Goal: Task Accomplishment & Management: Manage account settings

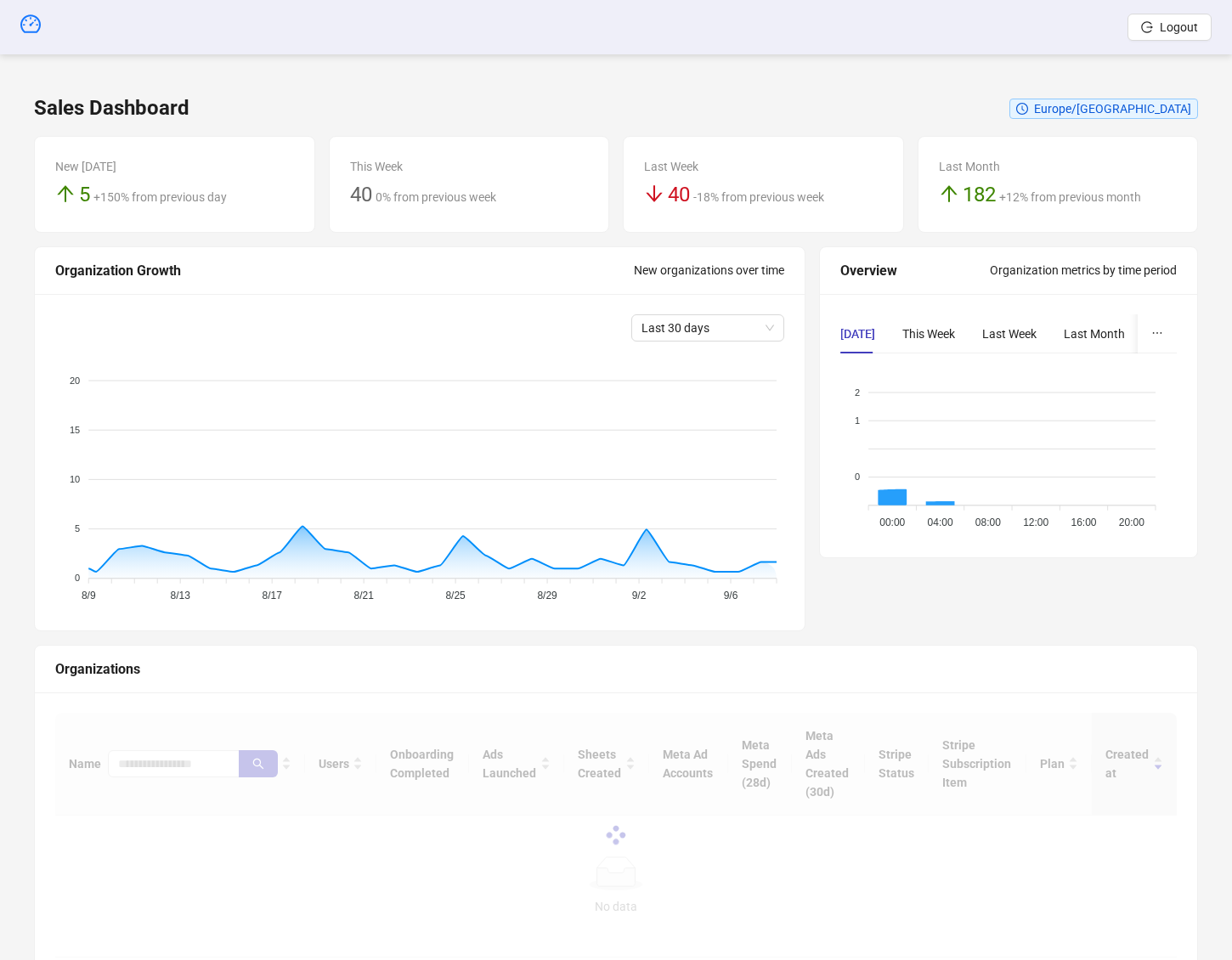
click at [703, 75] on div "Sales Dashboard [GEOGRAPHIC_DATA]/[GEOGRAPHIC_DATA] New [DATE] 5 +150% from pre…" at bounding box center [616, 537] width 1205 height 925
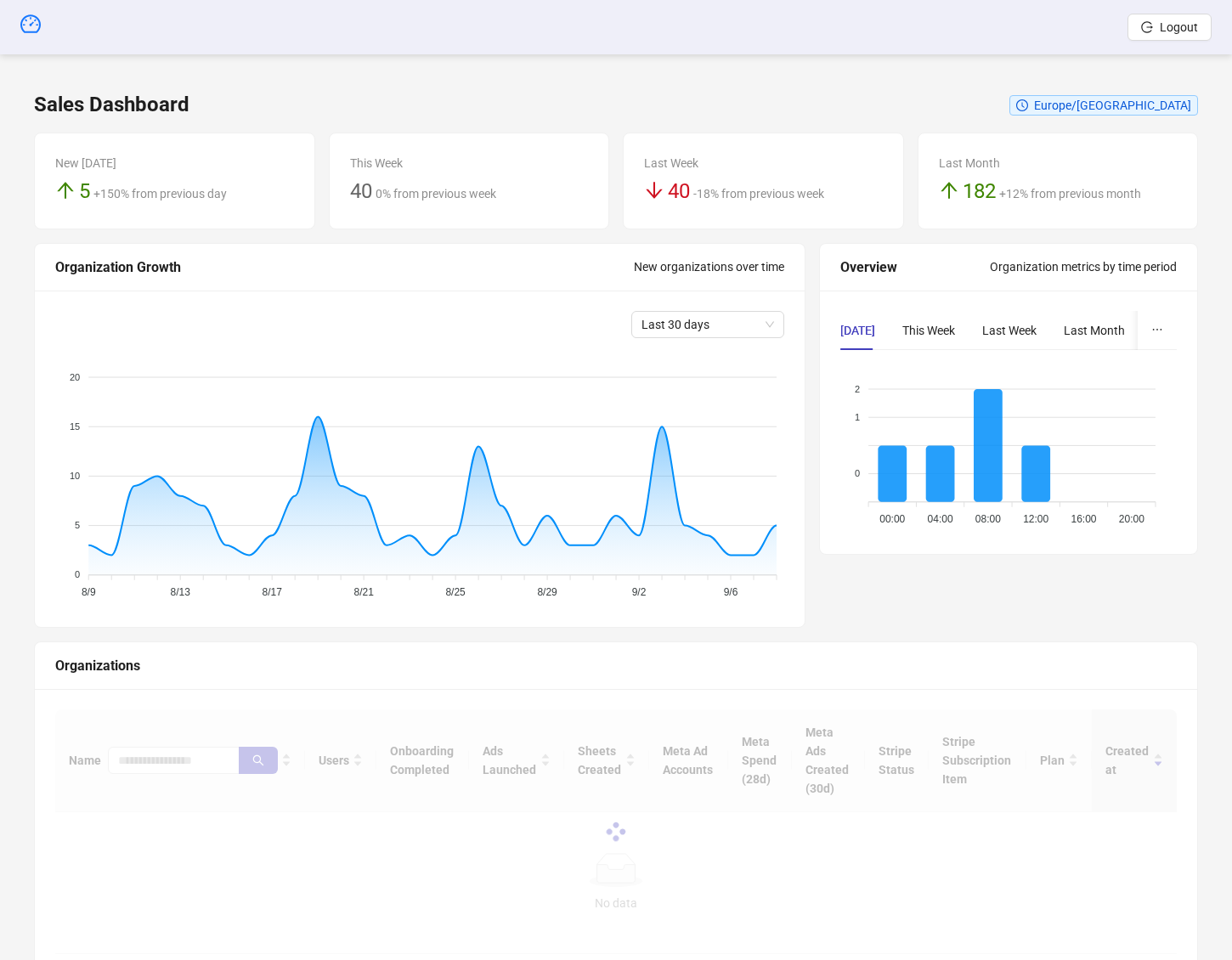
scroll to position [5, 0]
click at [142, 790] on div at bounding box center [616, 831] width 1122 height 245
click at [154, 773] on div at bounding box center [616, 831] width 1122 height 245
click at [158, 767] on div at bounding box center [616, 831] width 1122 height 245
click at [160, 765] on div at bounding box center [616, 831] width 1122 height 245
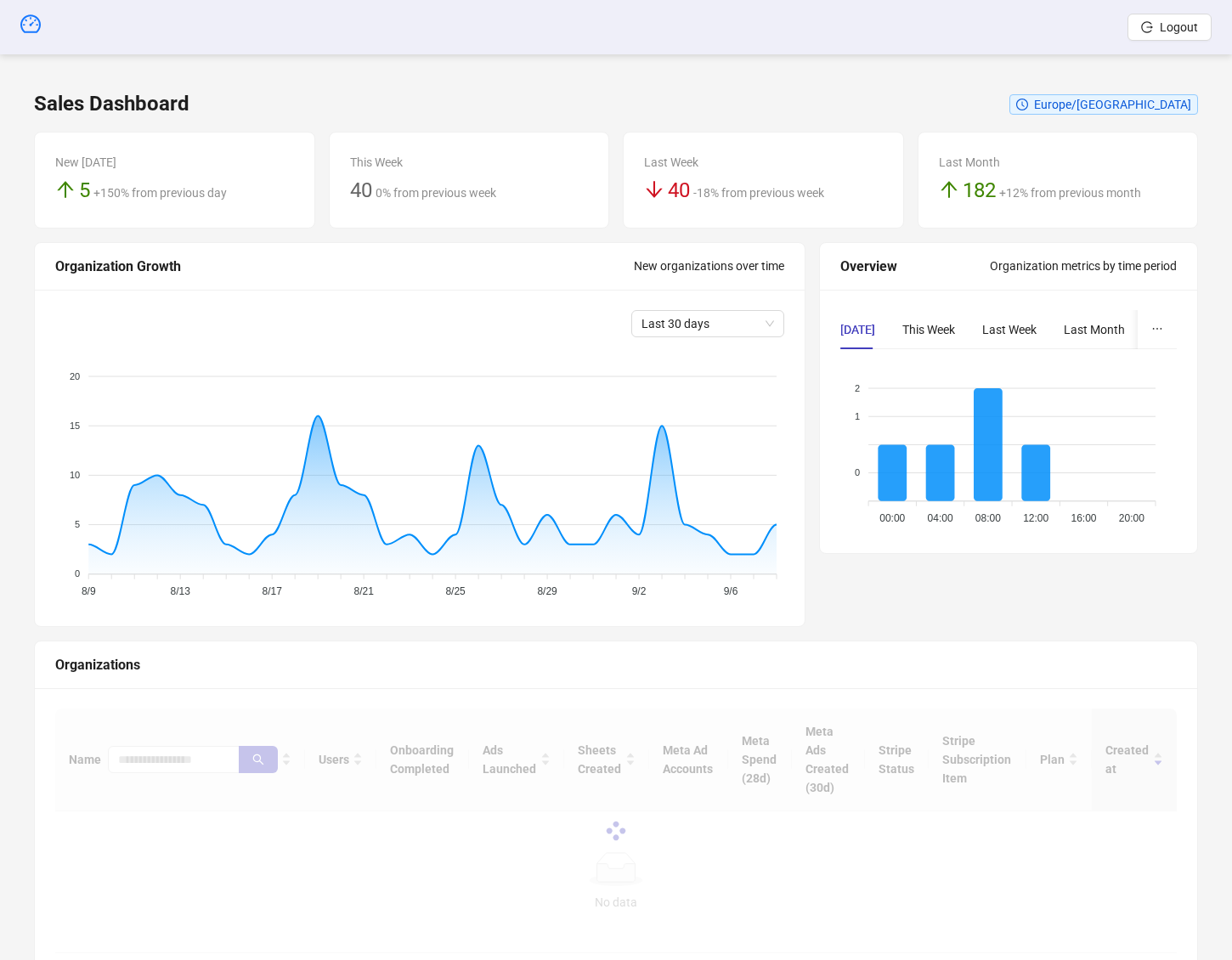
click at [171, 758] on div at bounding box center [616, 831] width 1122 height 245
click at [178, 763] on div at bounding box center [616, 831] width 1122 height 245
click at [173, 763] on div at bounding box center [616, 831] width 1122 height 245
click at [173, 765] on div at bounding box center [616, 831] width 1122 height 245
click at [184, 753] on div at bounding box center [616, 831] width 1122 height 245
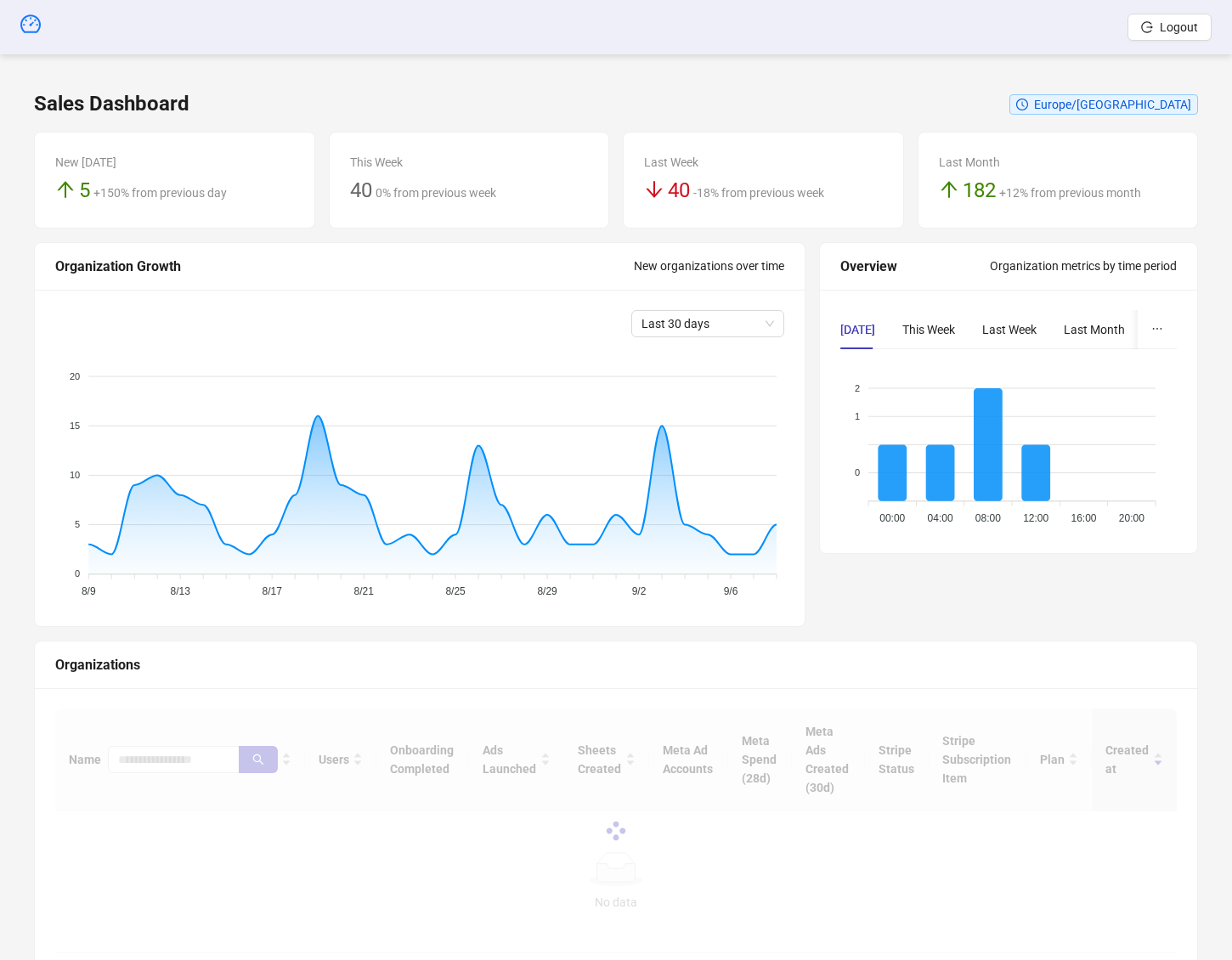
drag, startPoint x: 179, startPoint y: 757, endPoint x: 181, endPoint y: 766, distance: 9.2
click at [179, 757] on div at bounding box center [616, 831] width 1122 height 245
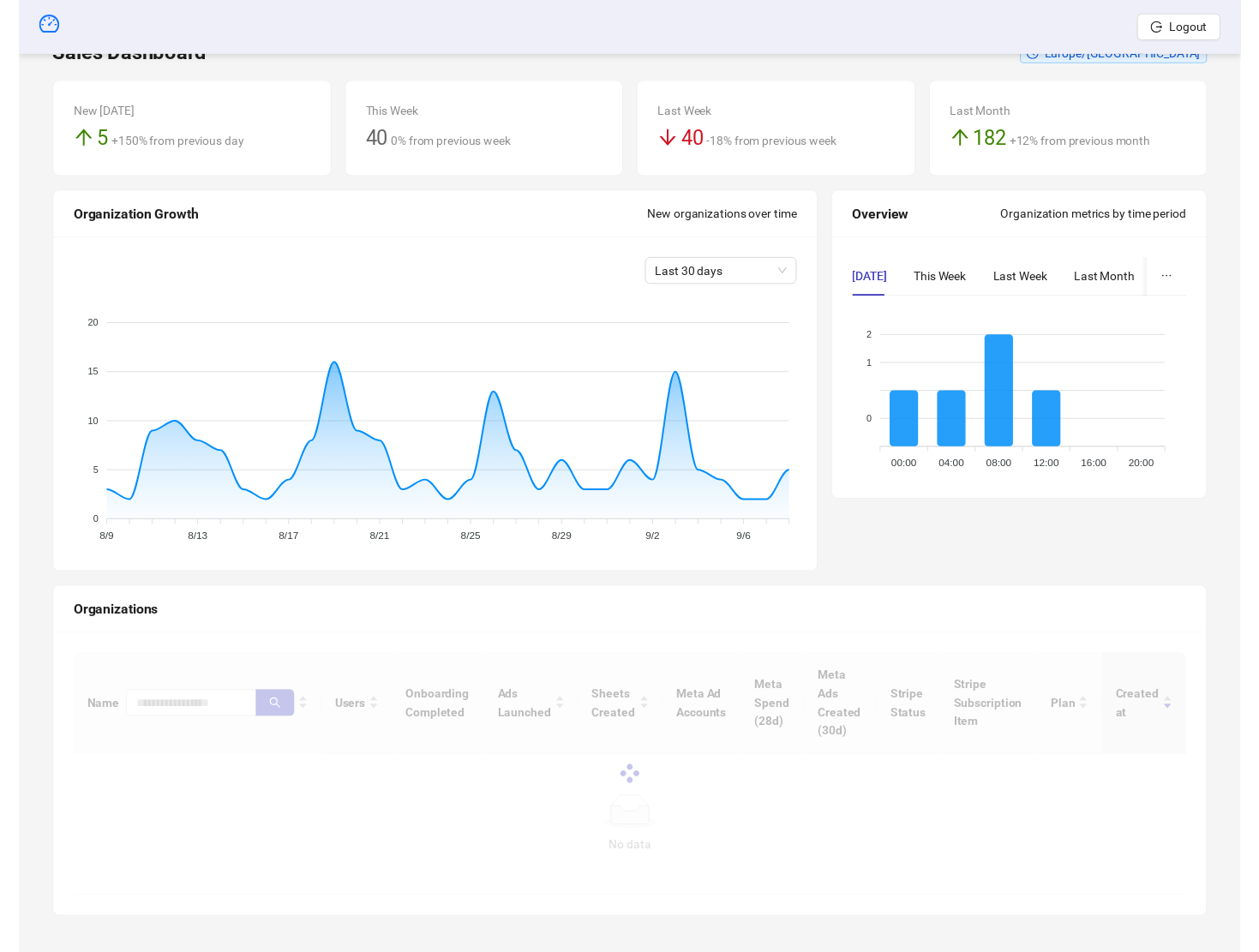
scroll to position [57, 0]
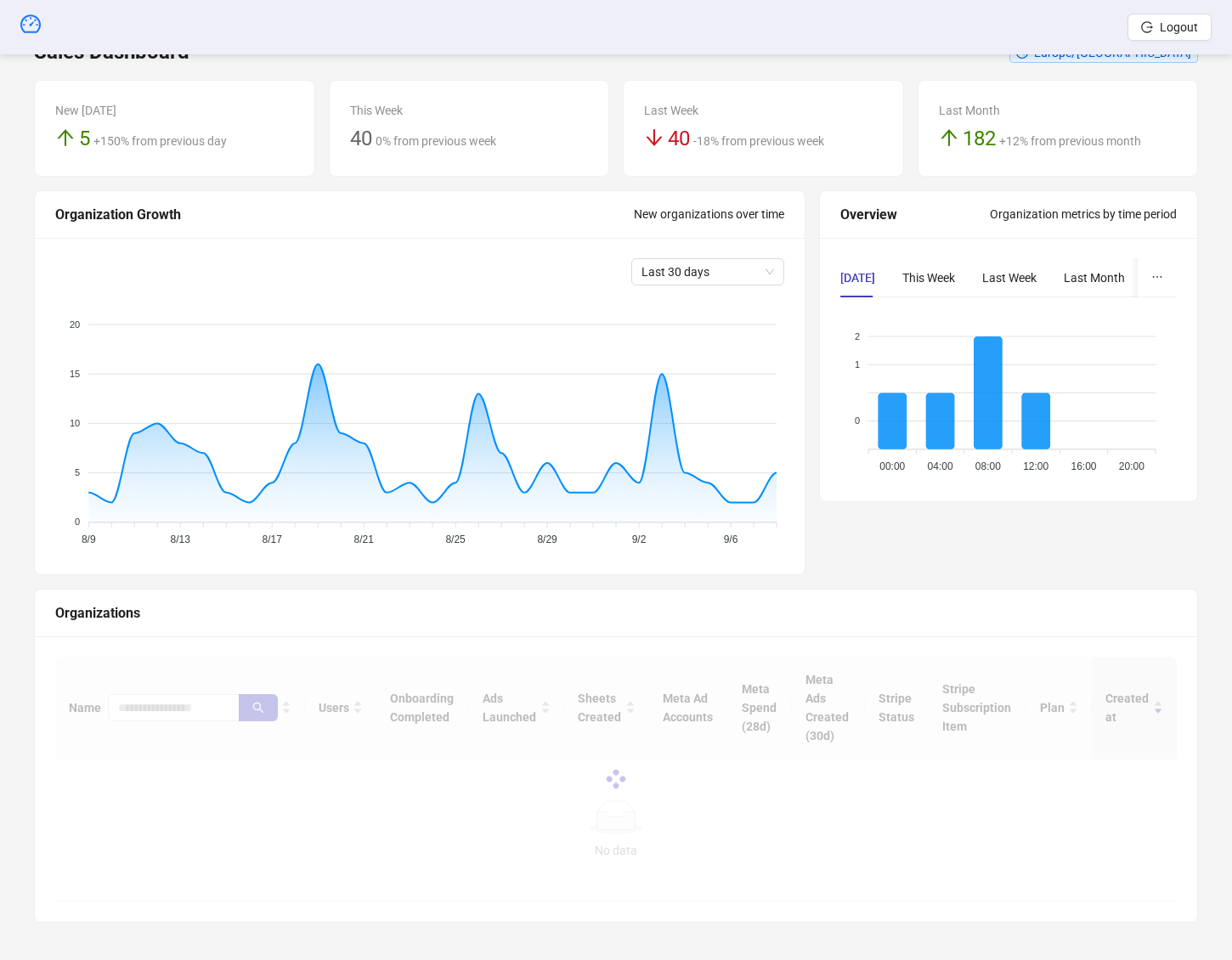
click at [120, 707] on div at bounding box center [616, 779] width 1122 height 245
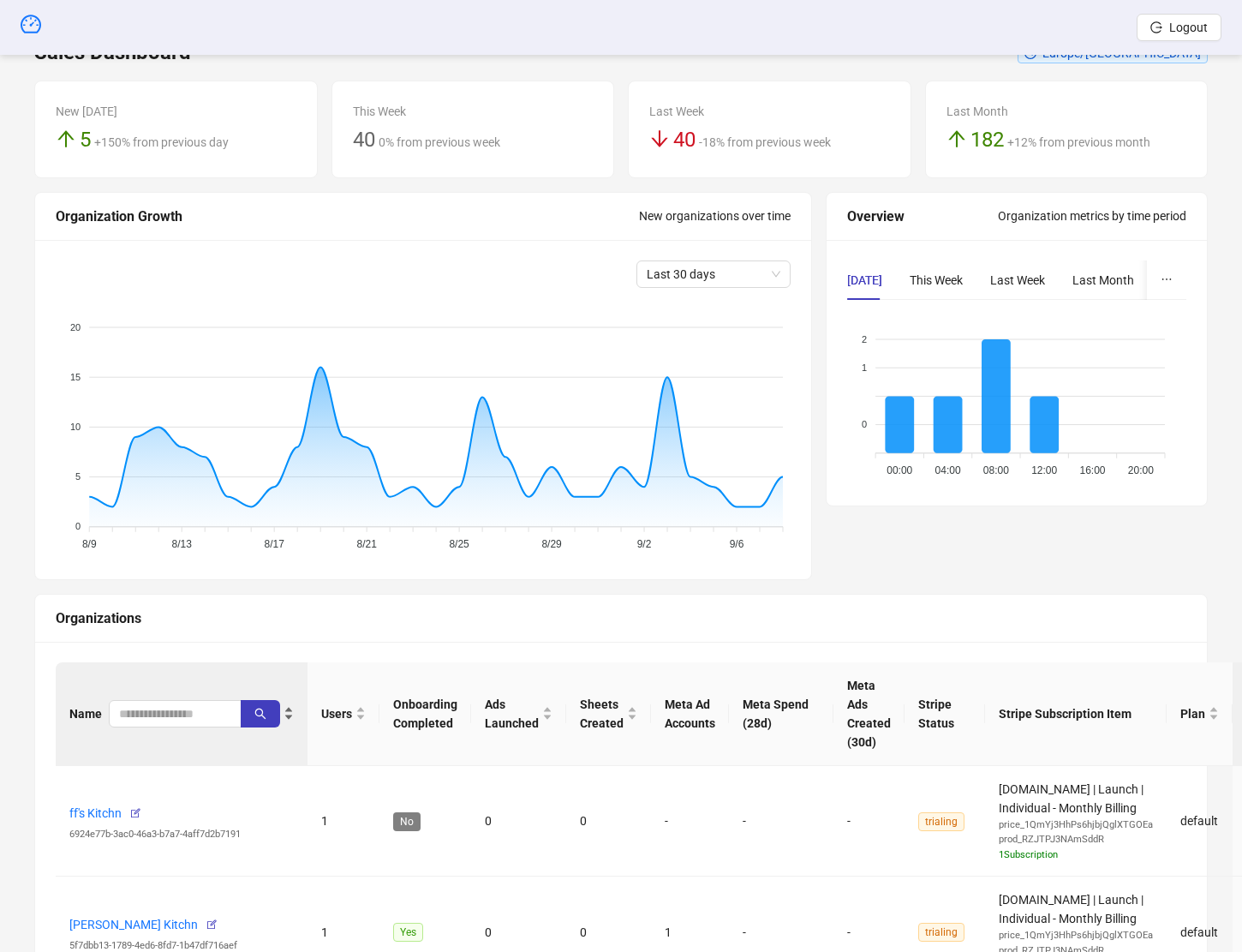
click at [128, 724] on div "Name" at bounding box center [181, 713] width 225 height 27
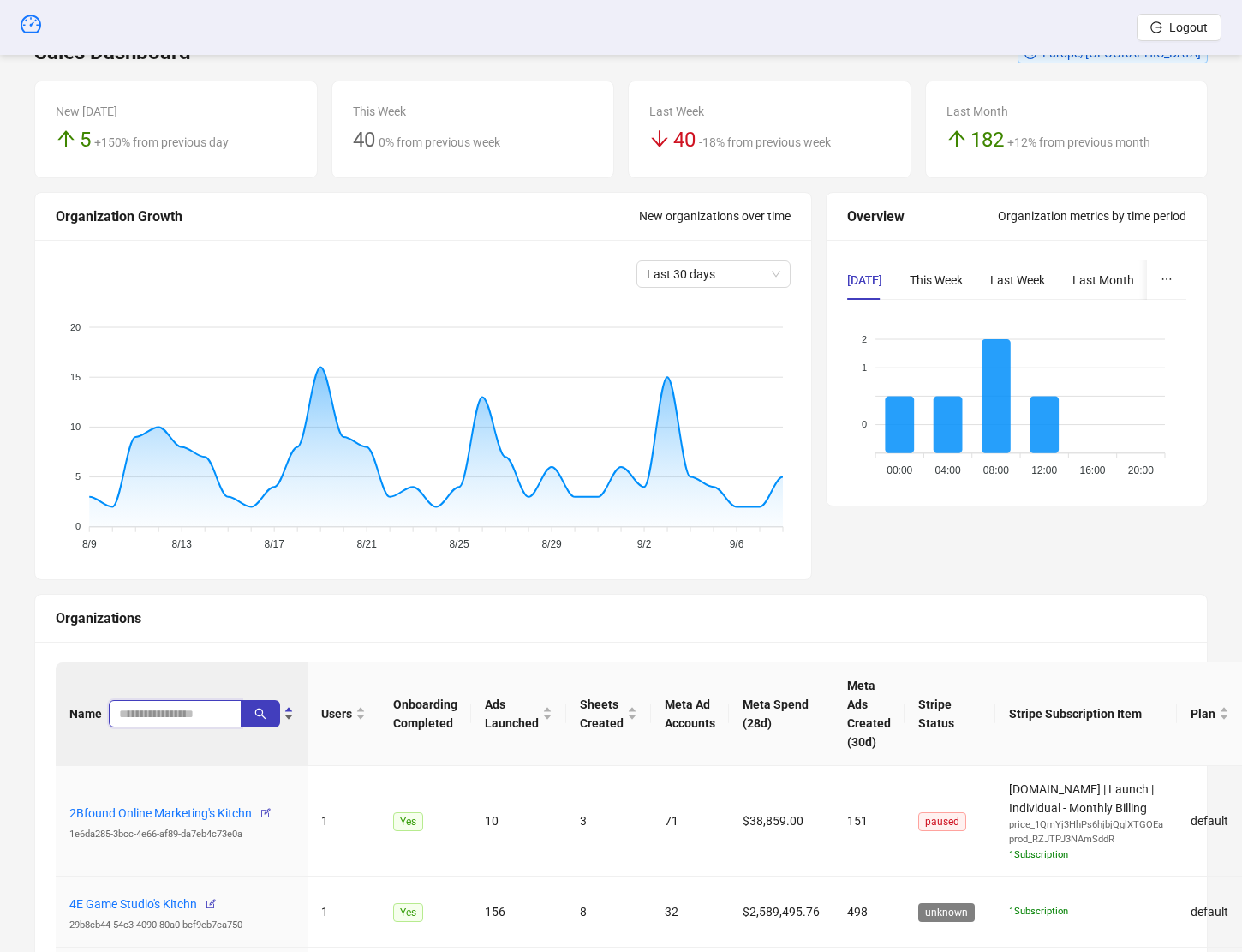
click at [148, 716] on input "search" at bounding box center [169, 713] width 99 height 19
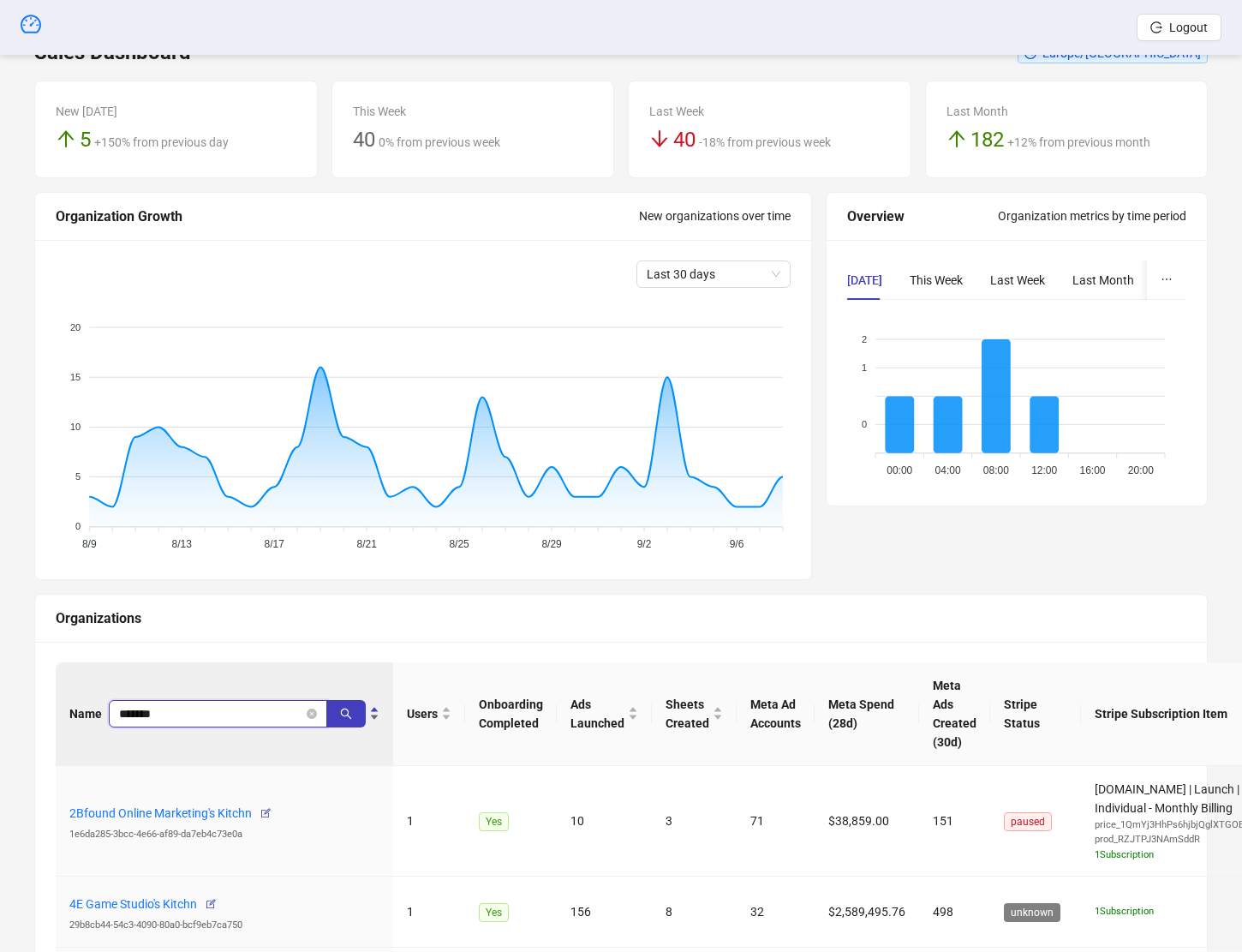
type input "******"
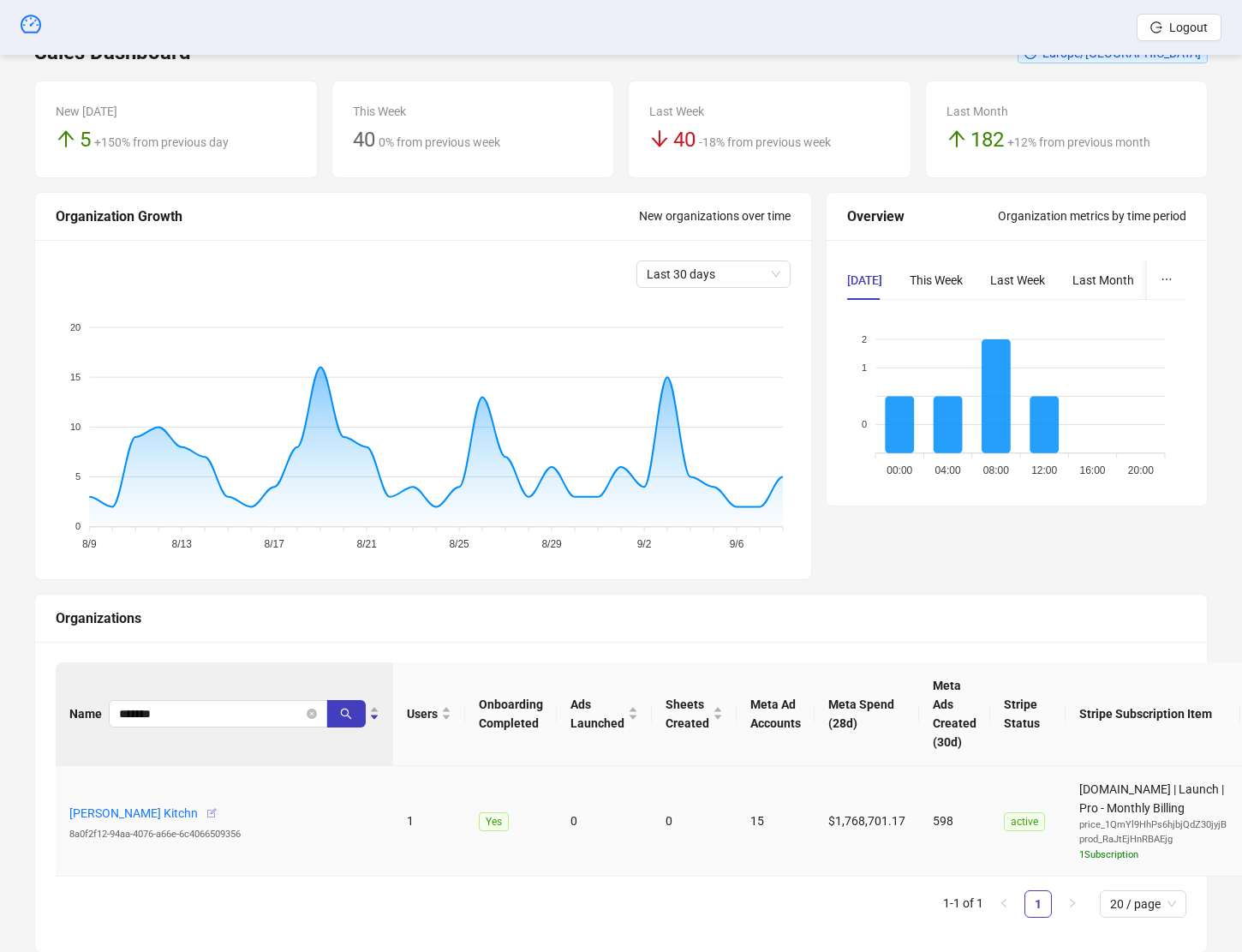
click at [206, 811] on icon "button" at bounding box center [212, 813] width 12 height 12
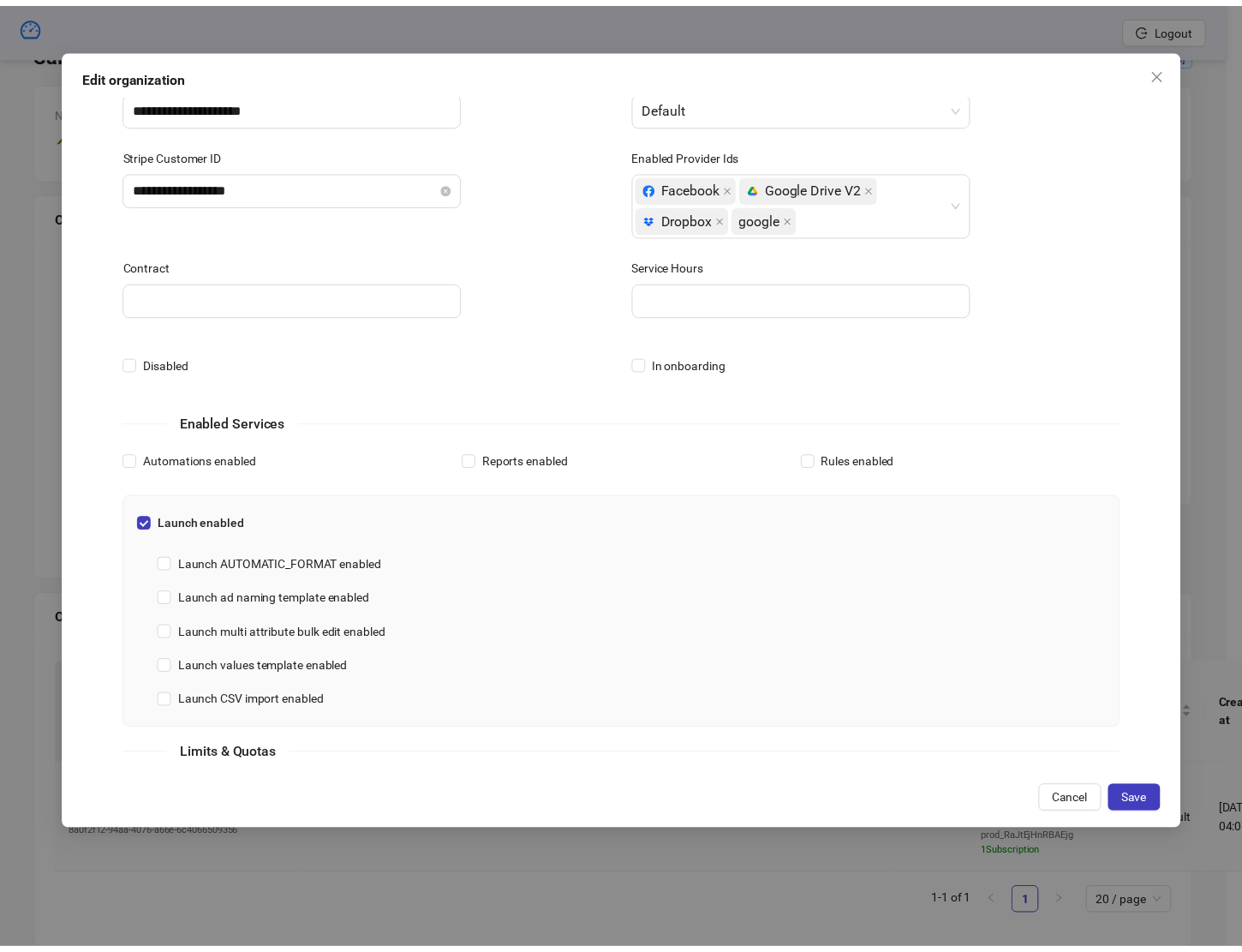
scroll to position [0, 0]
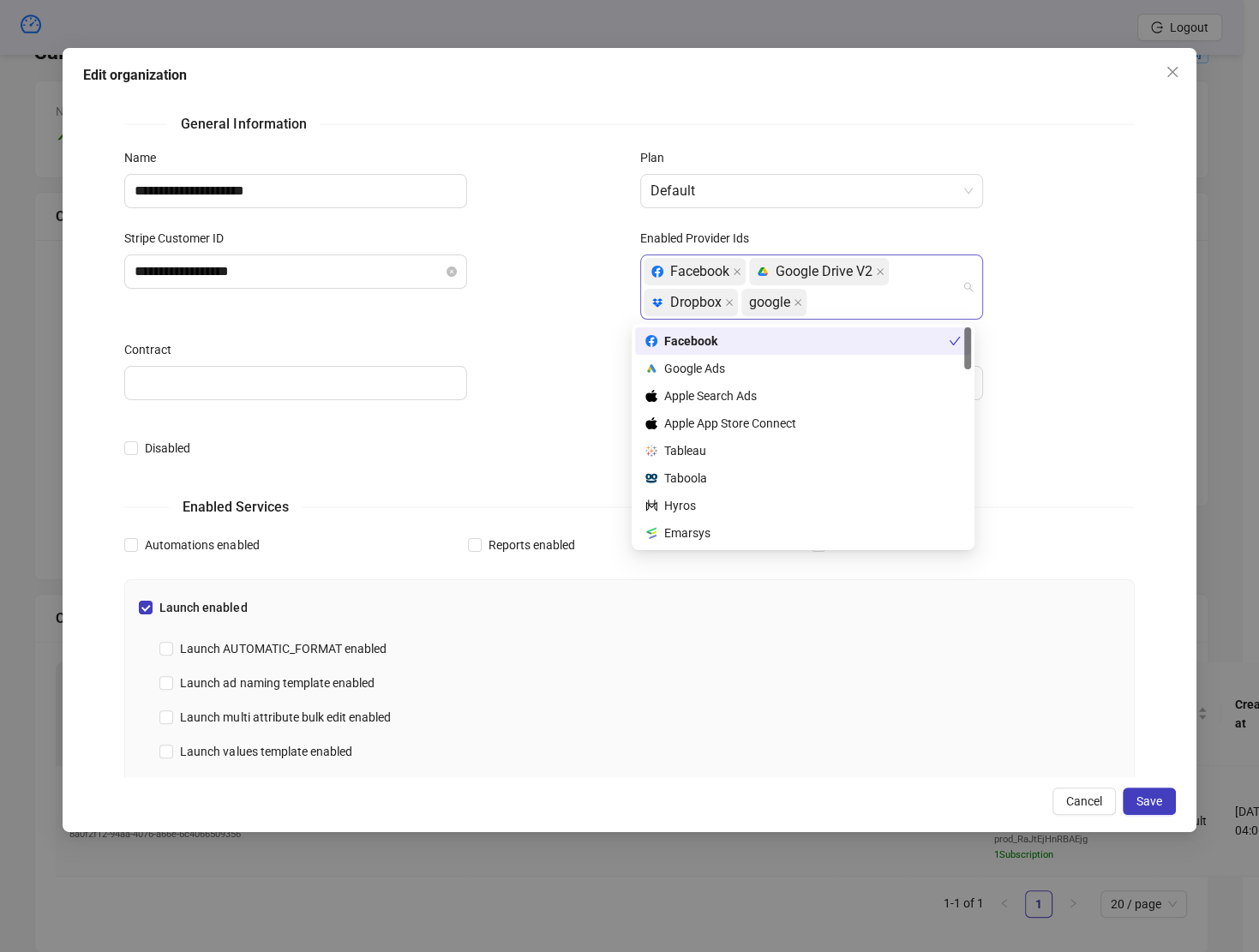
click at [860, 318] on div "Facebook platform/google_drive Google Drive V2 platform/dropbox Dropbox google" at bounding box center [811, 287] width 343 height 65
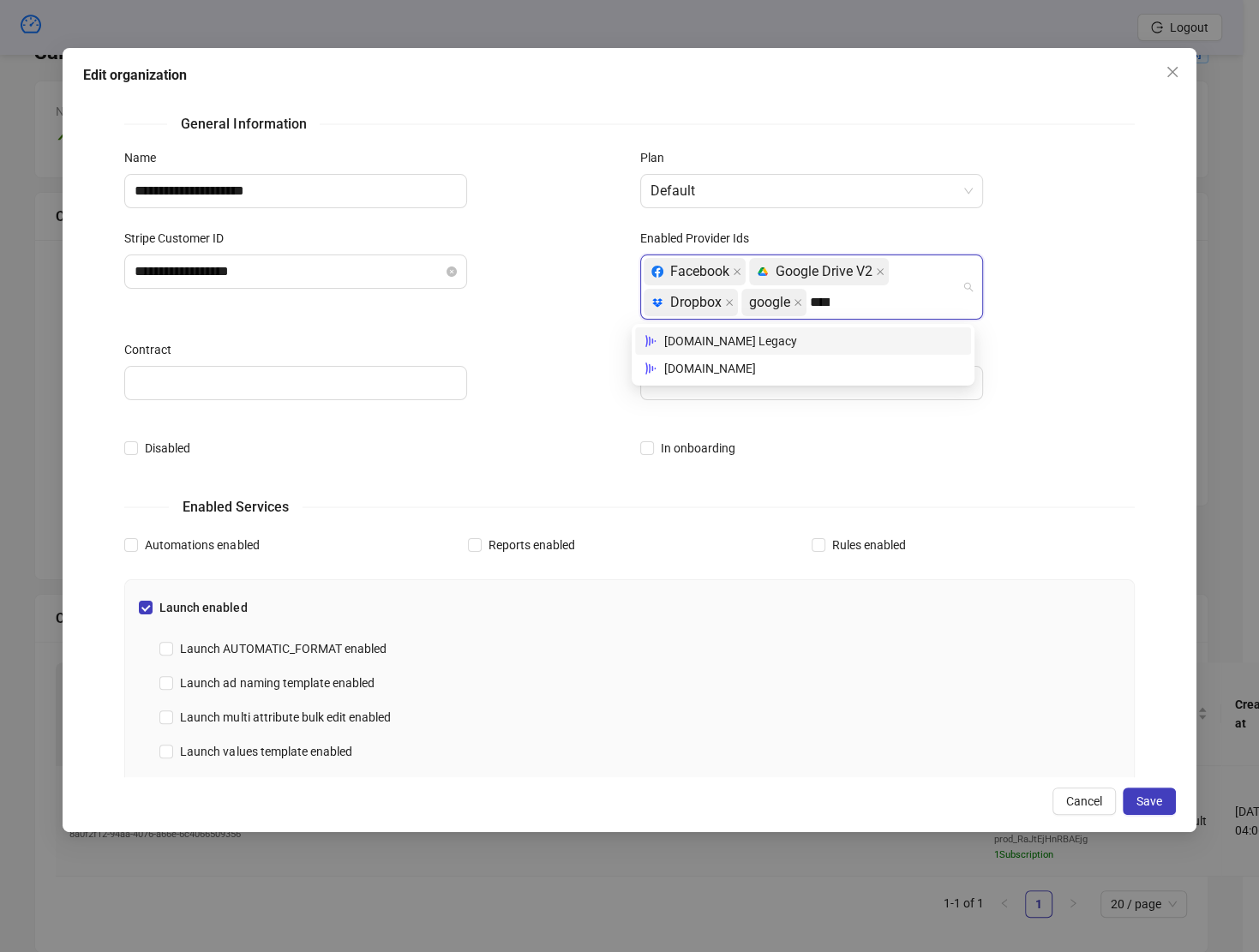
type input "*****"
click at [819, 367] on div "[DOMAIN_NAME]" at bounding box center [803, 368] width 315 height 19
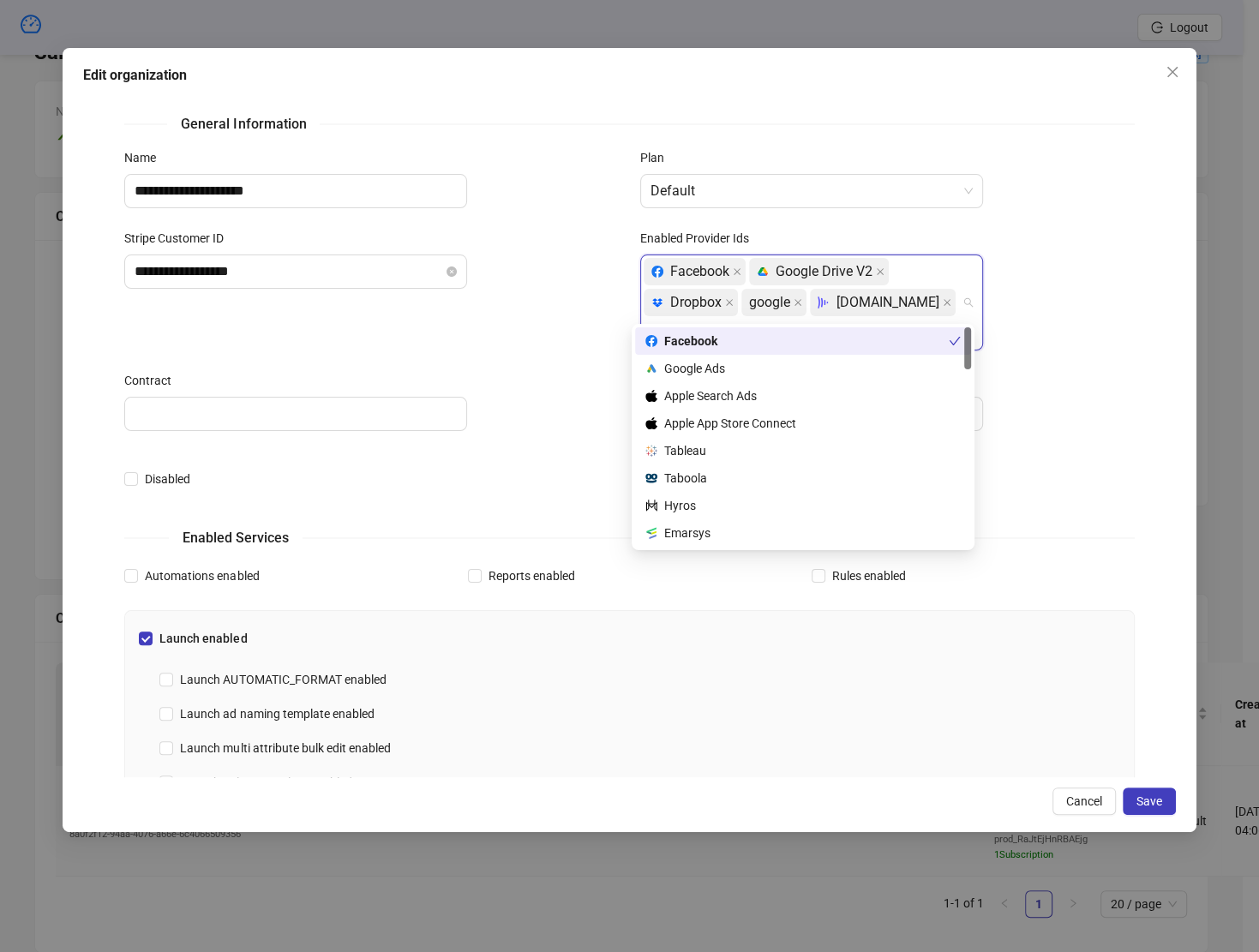
click at [1102, 396] on div at bounding box center [887, 413] width 494 height 34
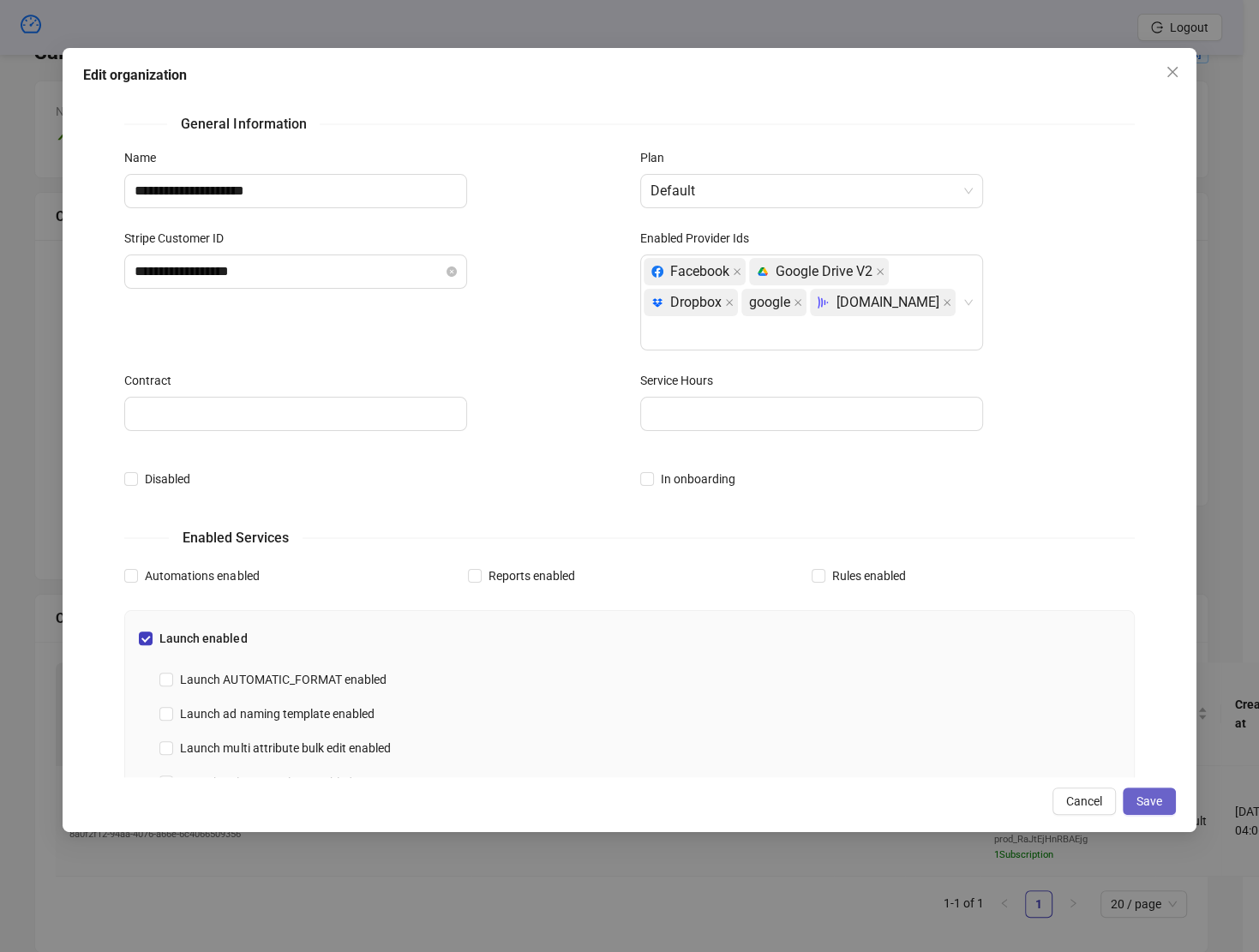
click at [1146, 815] on button "Save" at bounding box center [1149, 800] width 53 height 27
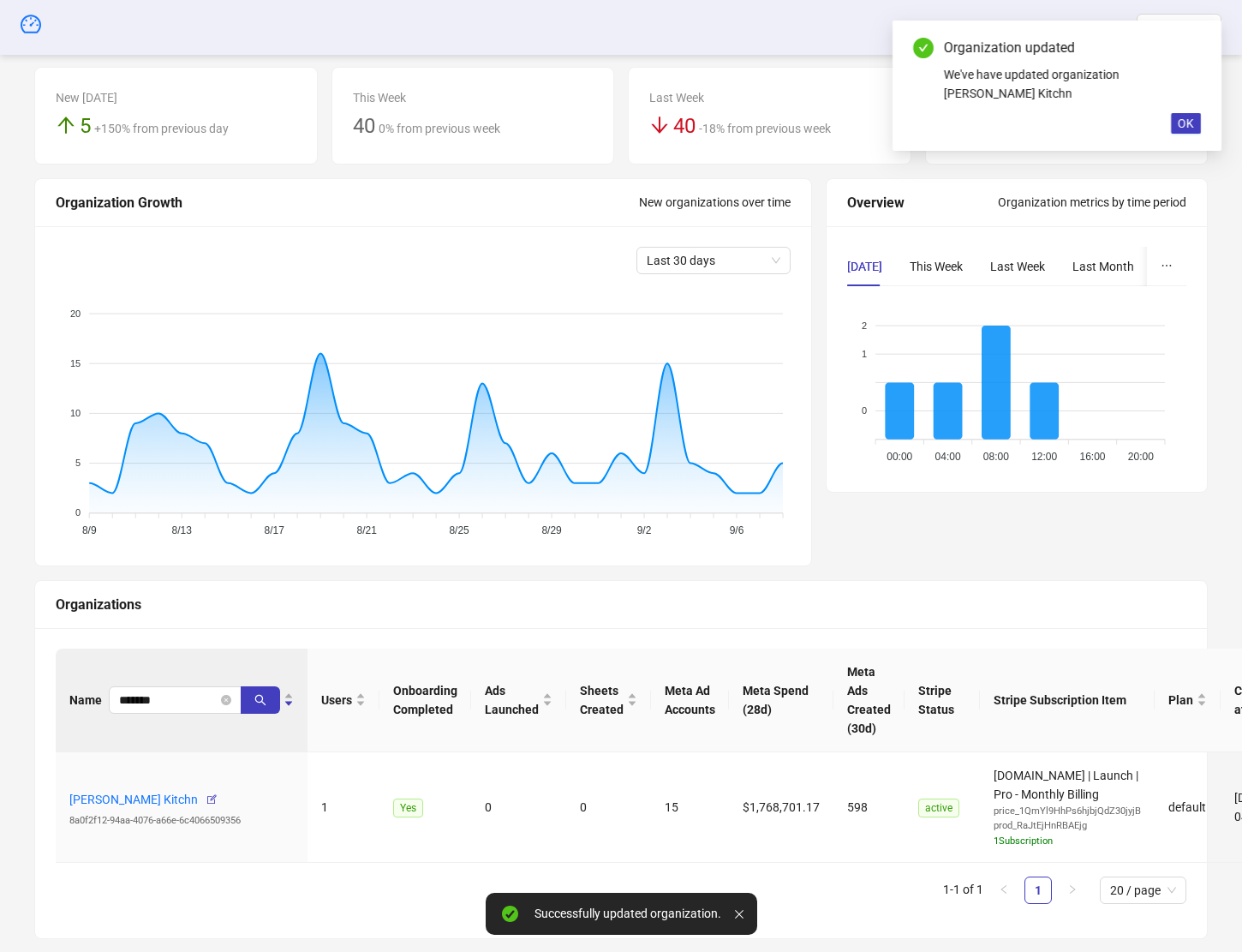
scroll to position [95, 0]
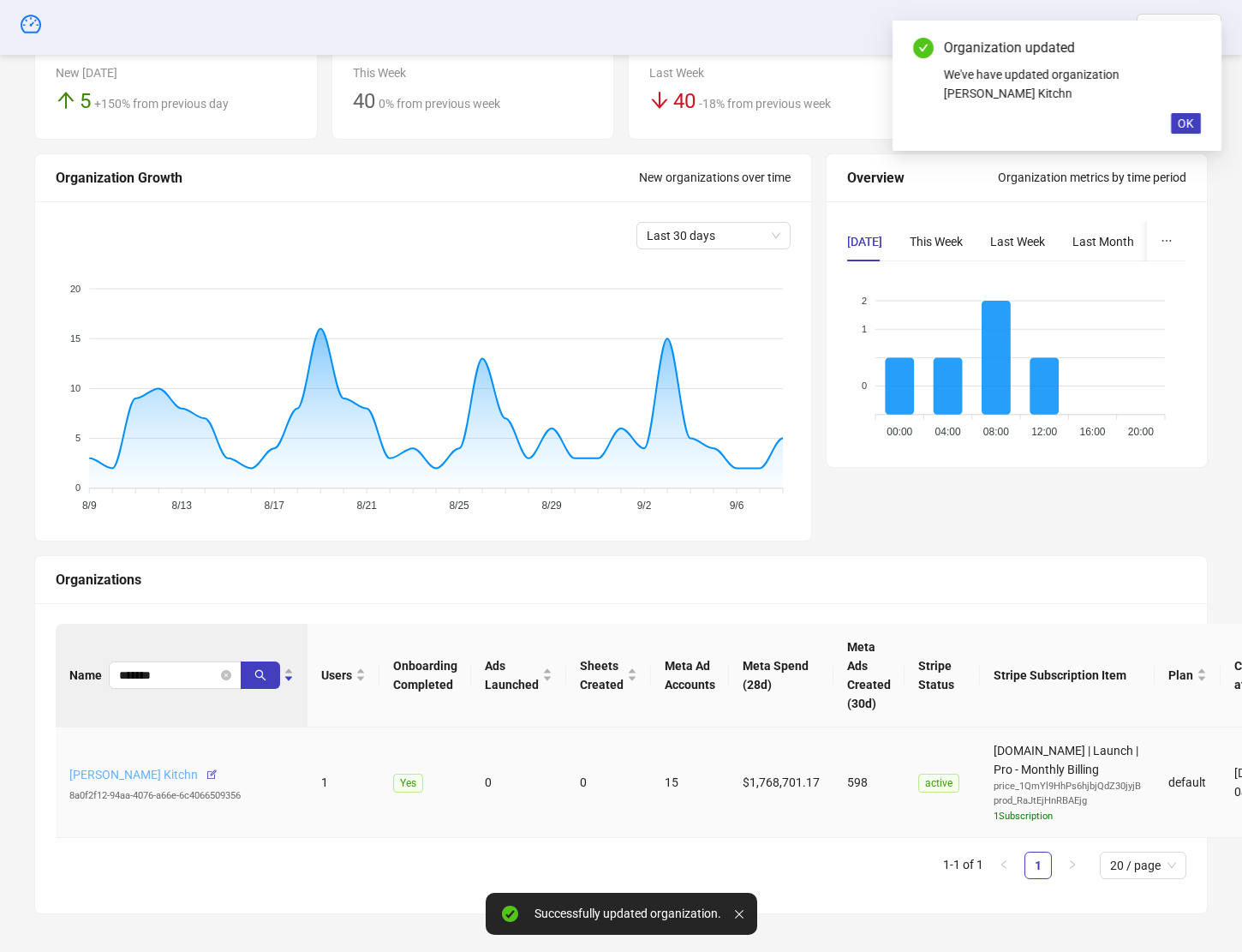
click at [131, 773] on link "[PERSON_NAME] Kitchn" at bounding box center [133, 774] width 129 height 14
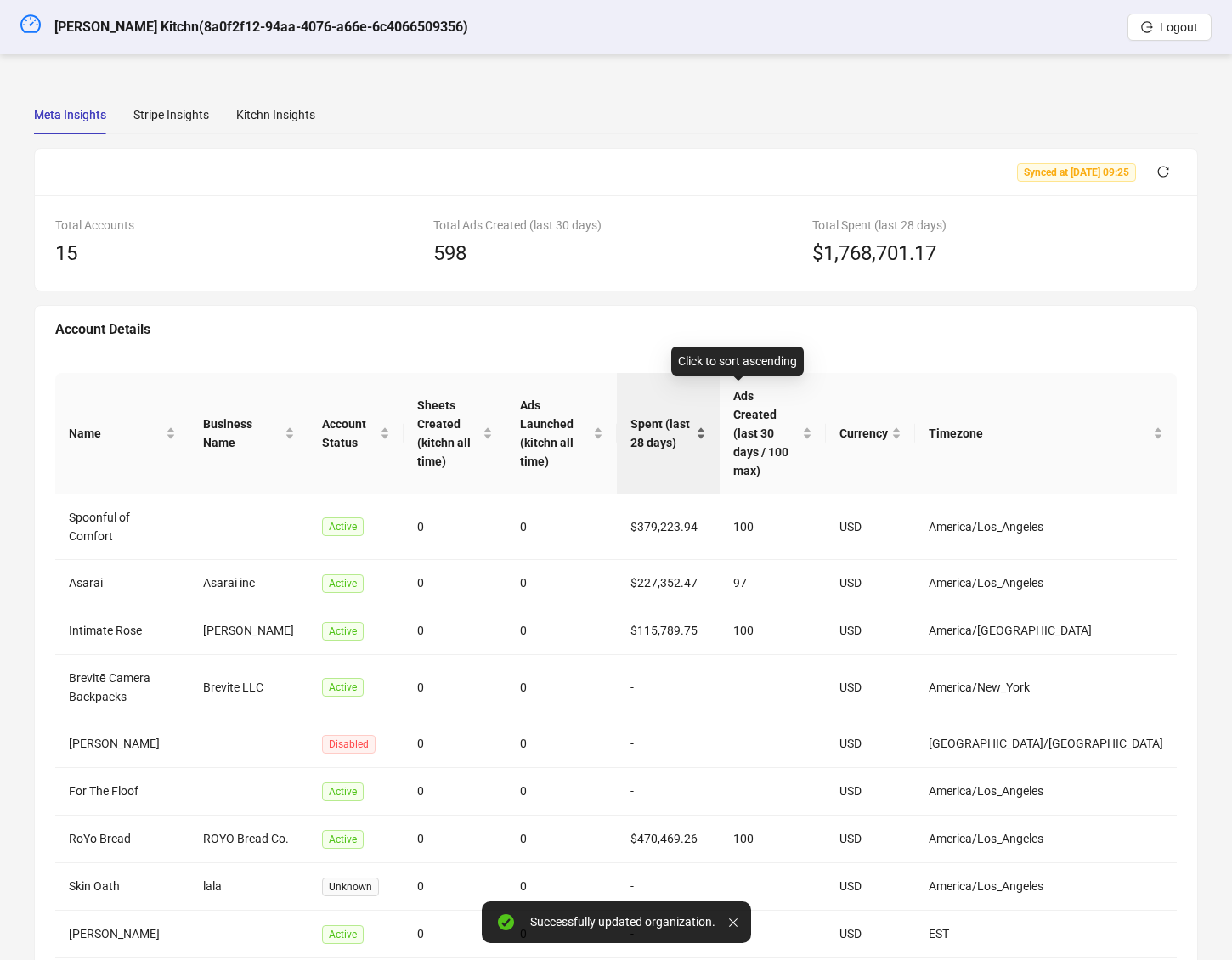
click at [692, 414] on span "Spent (last 28 days)" at bounding box center [661, 433] width 61 height 37
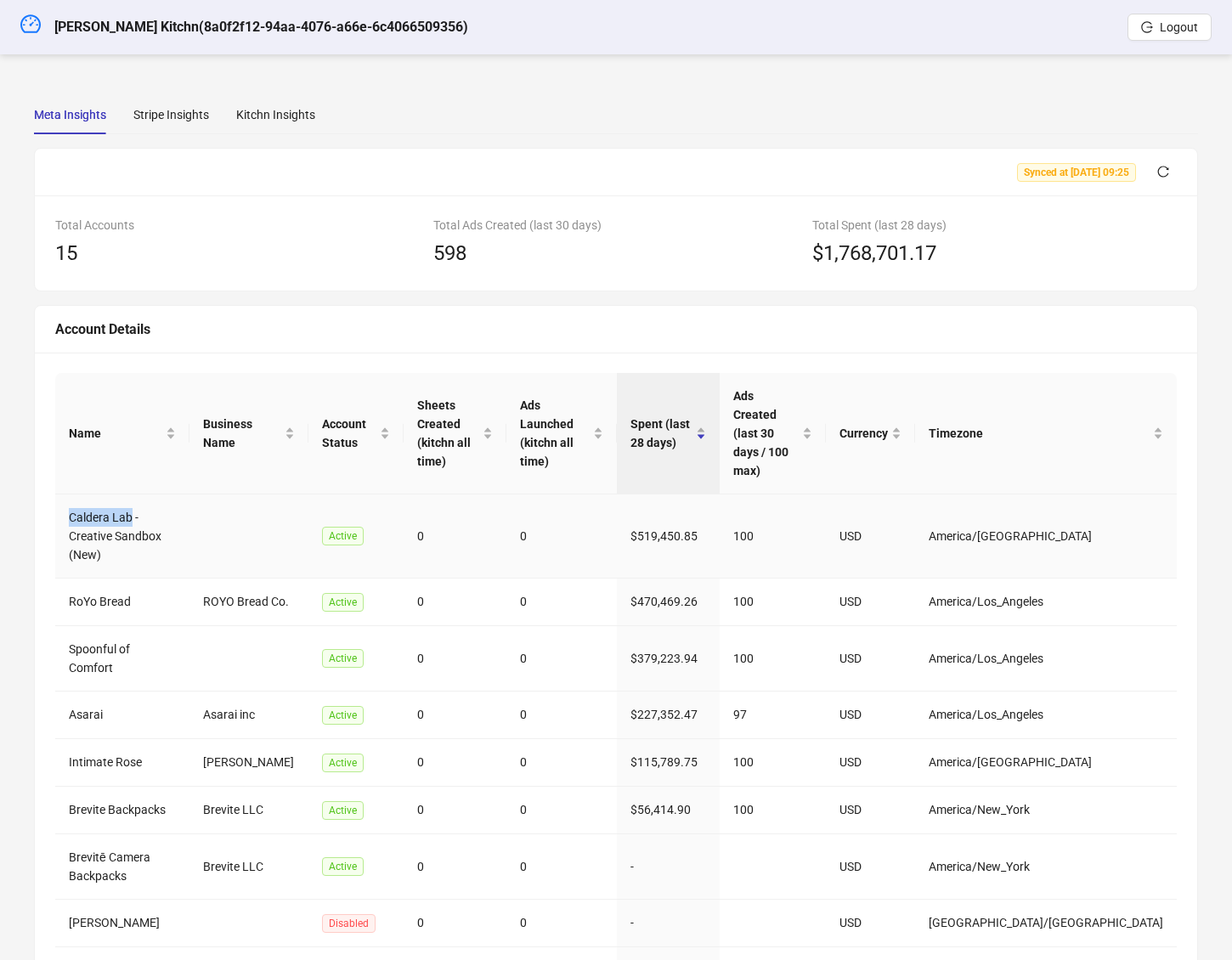
drag, startPoint x: 68, startPoint y: 455, endPoint x: 130, endPoint y: 458, distance: 62.1
click at [130, 495] on td "Caldera Lab - Creative Sandbox (New)" at bounding box center [122, 536] width 134 height 84
copy td "Caldera Lab"
click at [80, 579] on td "RoYo Bread" at bounding box center [122, 602] width 134 height 47
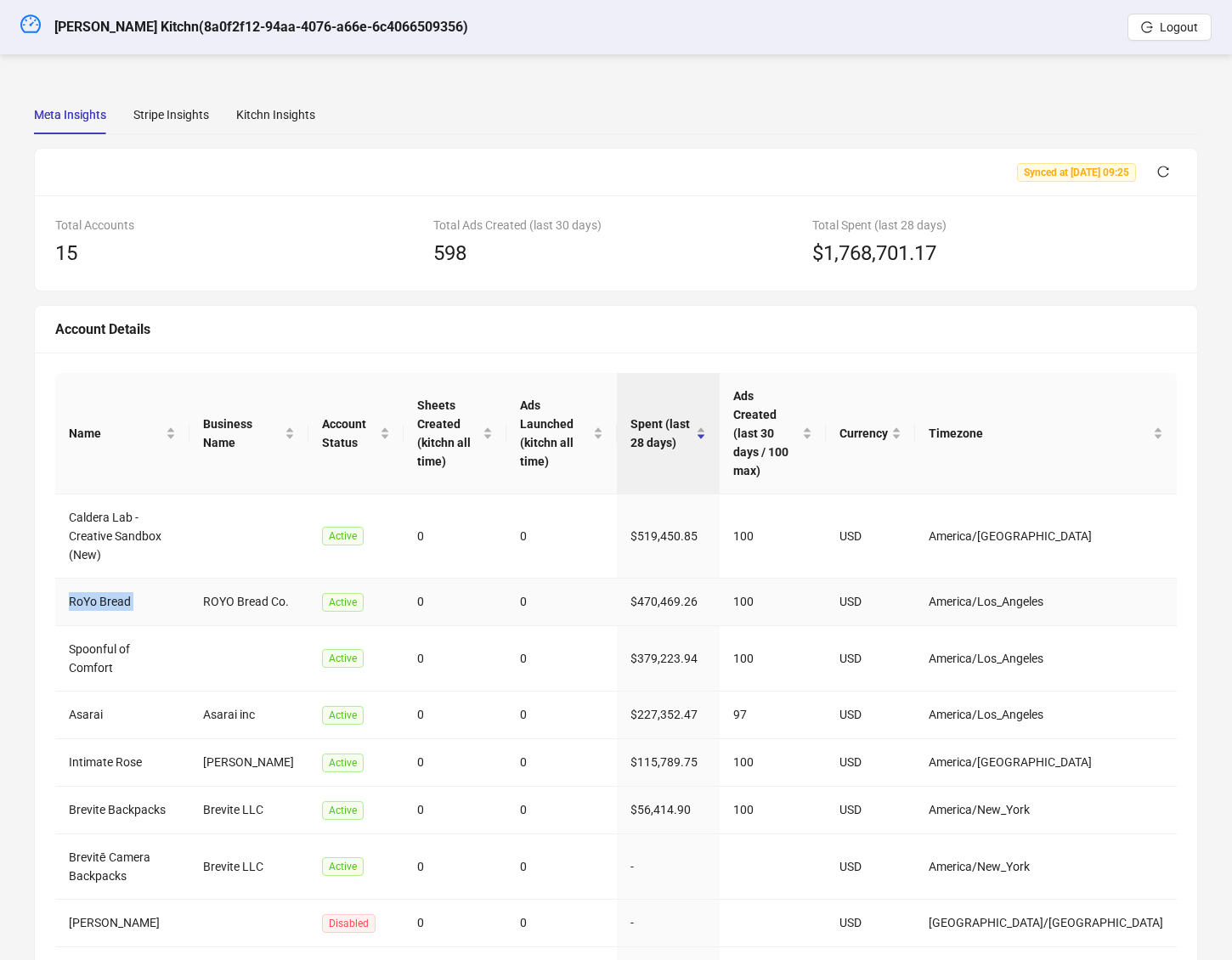
click at [80, 579] on td "RoYo Bread" at bounding box center [122, 602] width 134 height 47
copy td "RoYo Bread"
click at [96, 626] on td "Spoonful of Comfort" at bounding box center [122, 658] width 134 height 66
click at [97, 626] on td "Spoonful of Comfort" at bounding box center [122, 658] width 134 height 66
